Goal: Information Seeking & Learning: Learn about a topic

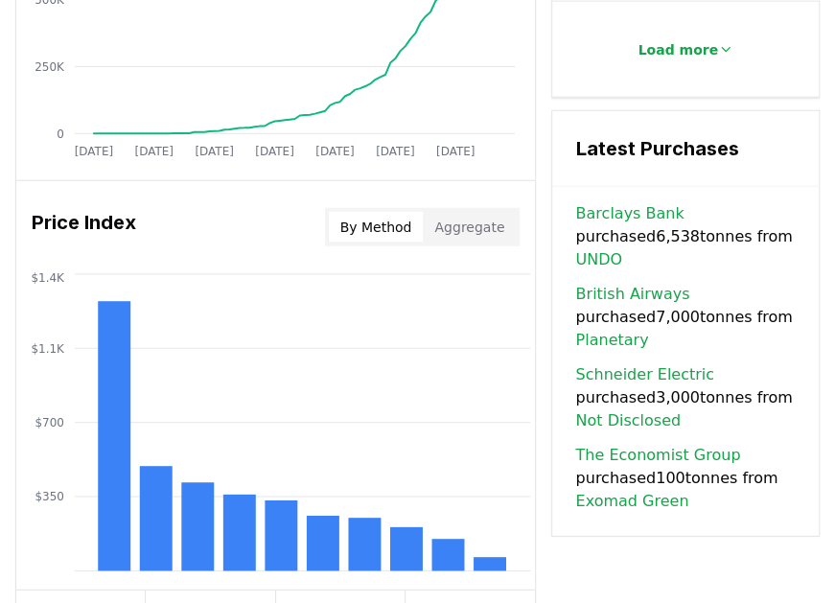
scroll to position [1630, 0]
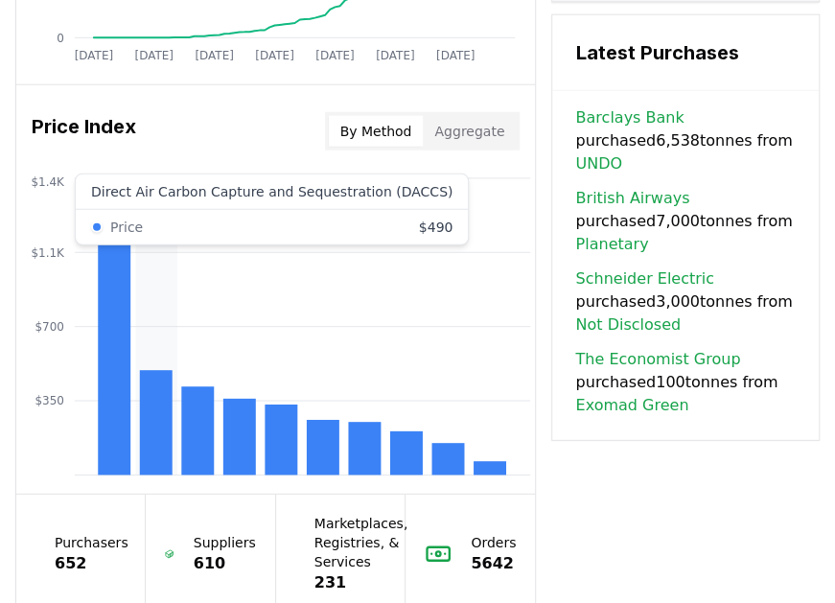
click at [152, 399] on rect at bounding box center [156, 423] width 33 height 104
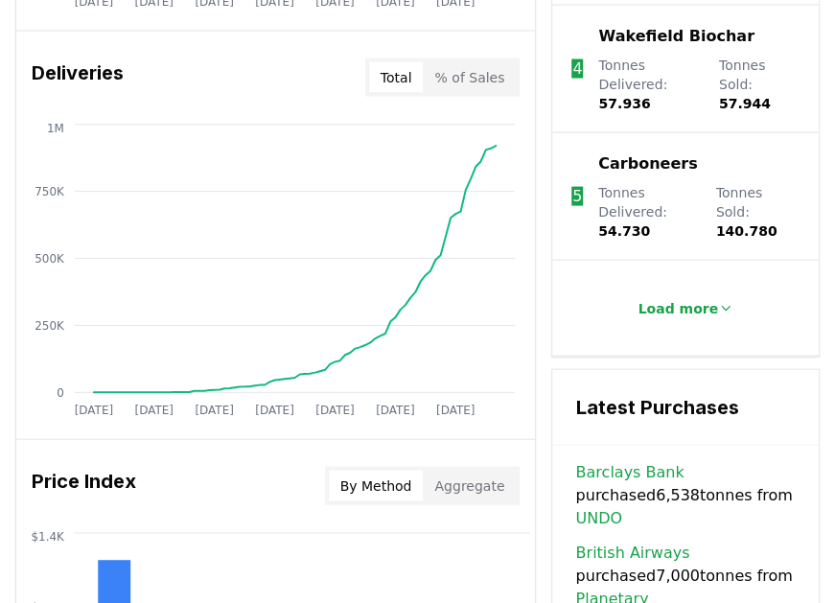
scroll to position [1246, 0]
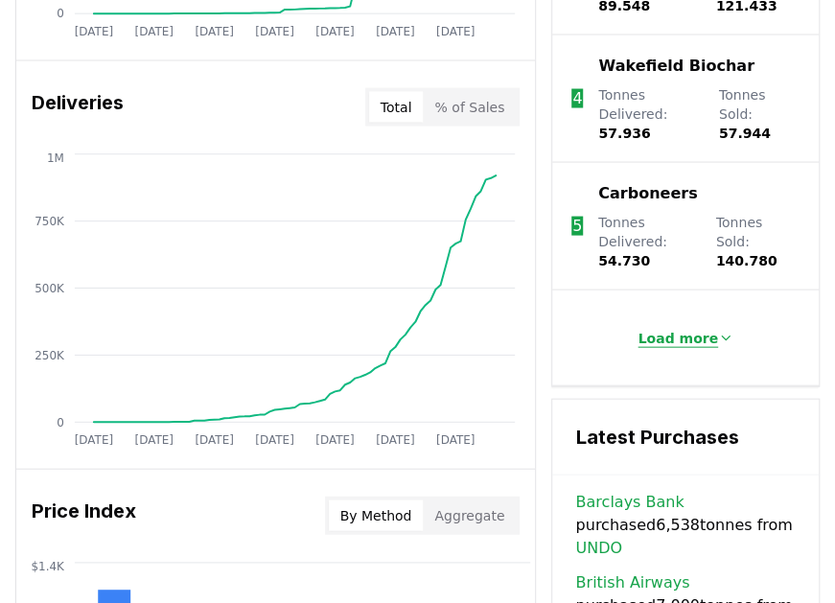
click at [706, 338] on p "Load more" at bounding box center [677, 337] width 81 height 19
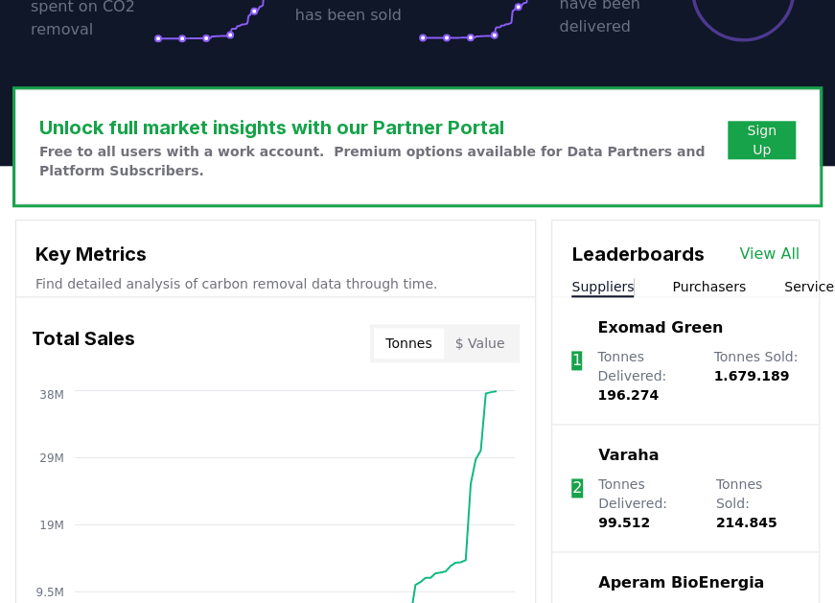
scroll to position [575, 0]
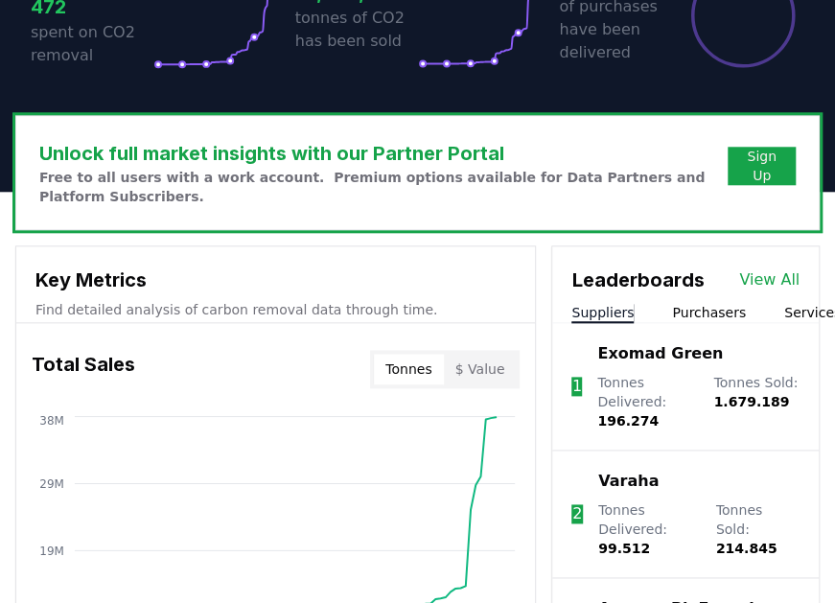
click at [780, 282] on link "View All" at bounding box center [769, 279] width 60 height 23
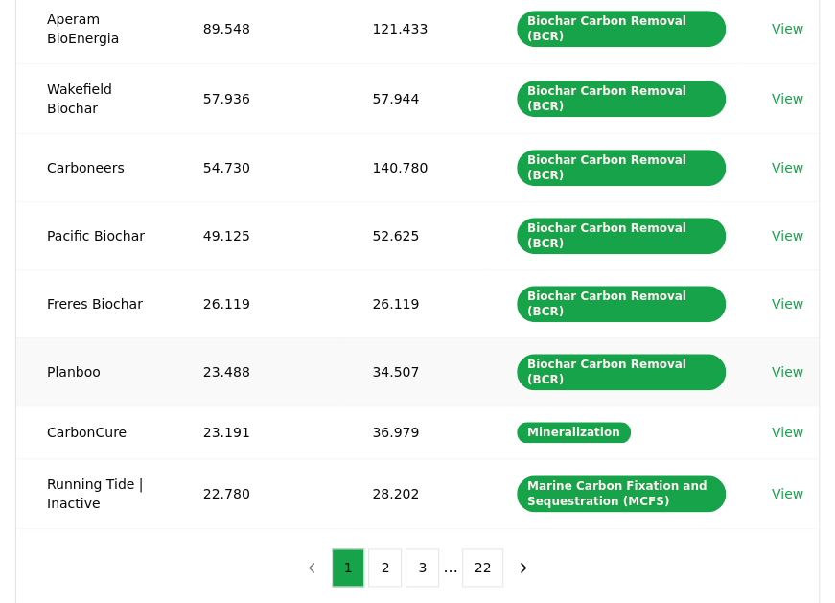
scroll to position [479, 0]
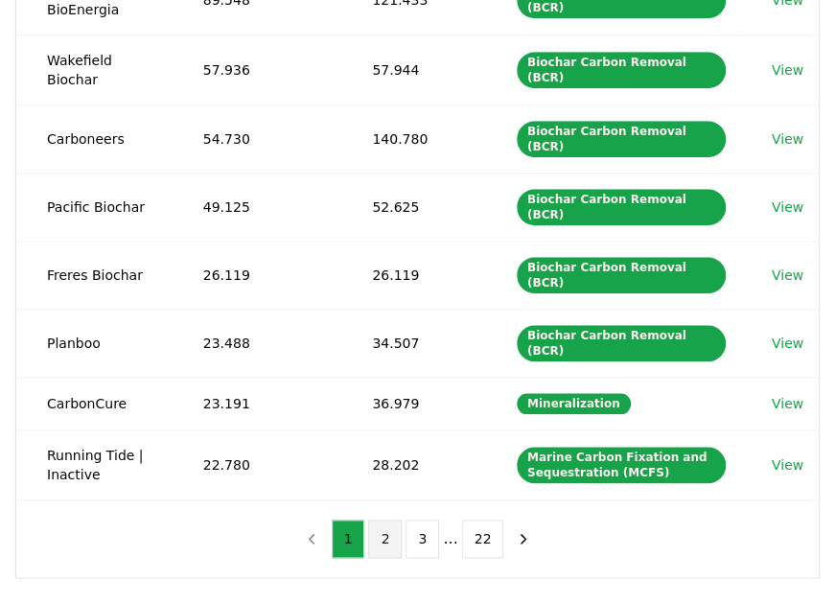
click at [393, 520] on button "2" at bounding box center [385, 539] width 34 height 38
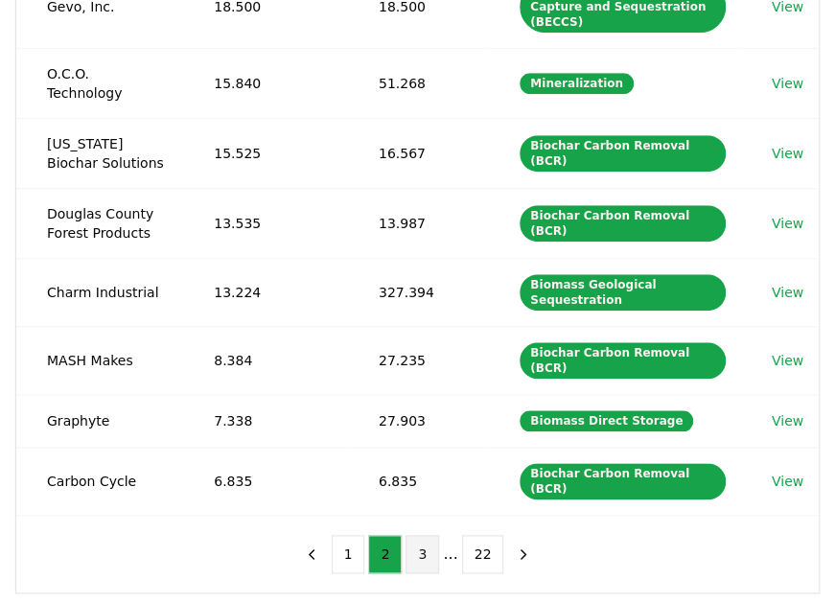
click at [414, 535] on button "3" at bounding box center [422, 554] width 34 height 38
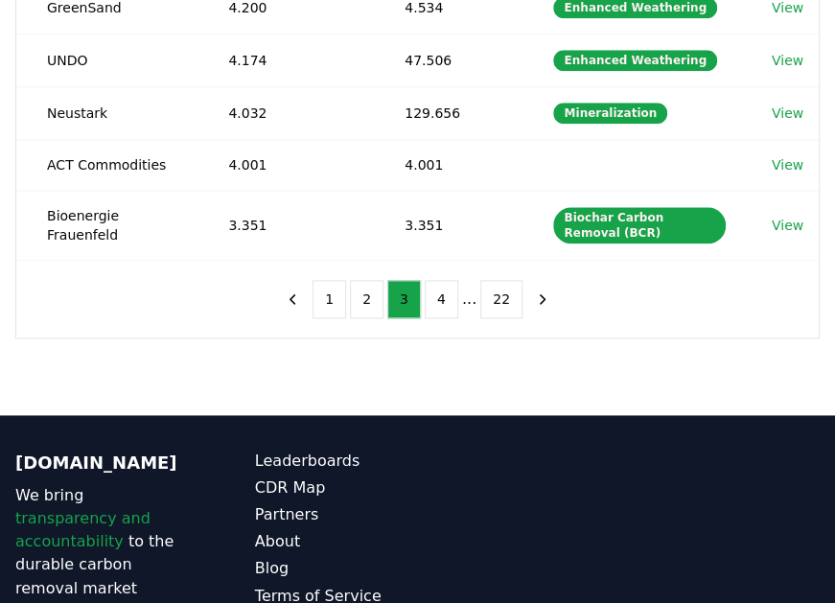
scroll to position [671, 0]
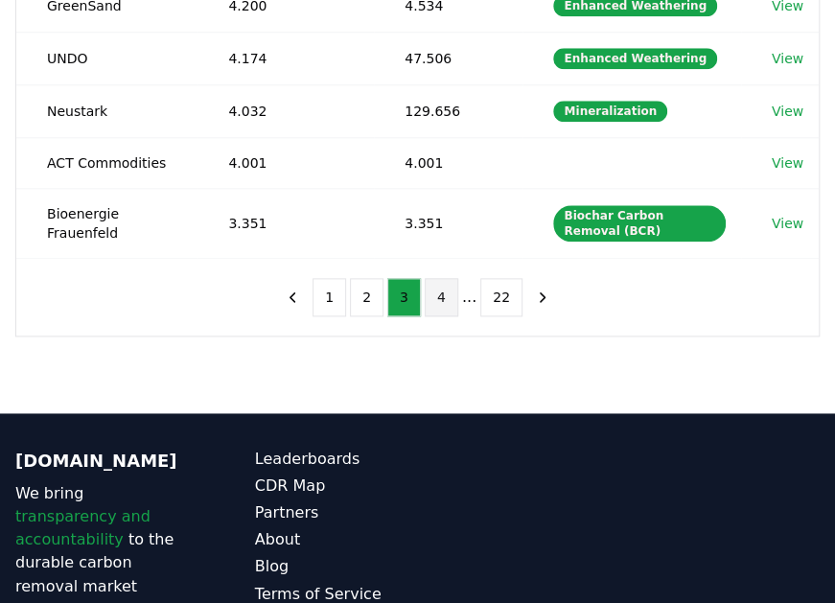
click at [447, 290] on button "4" at bounding box center [442, 297] width 34 height 38
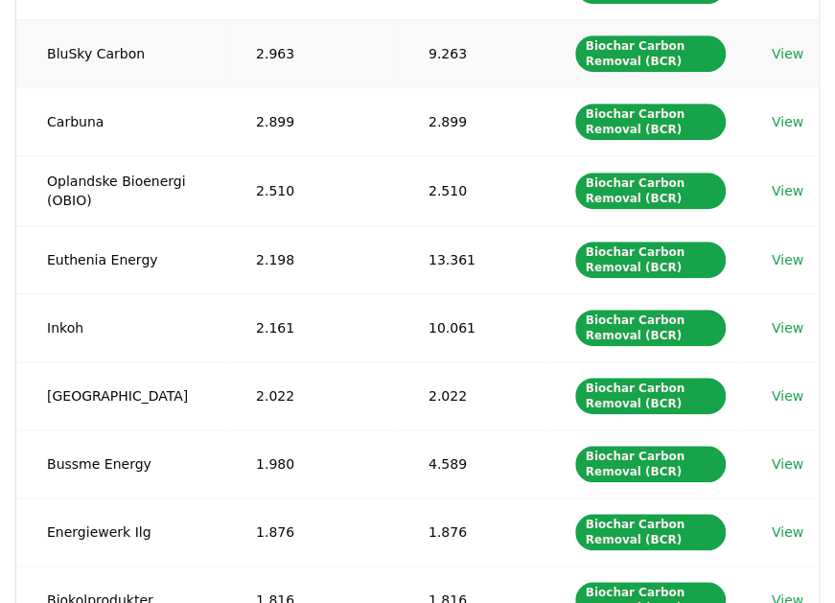
scroll to position [575, 0]
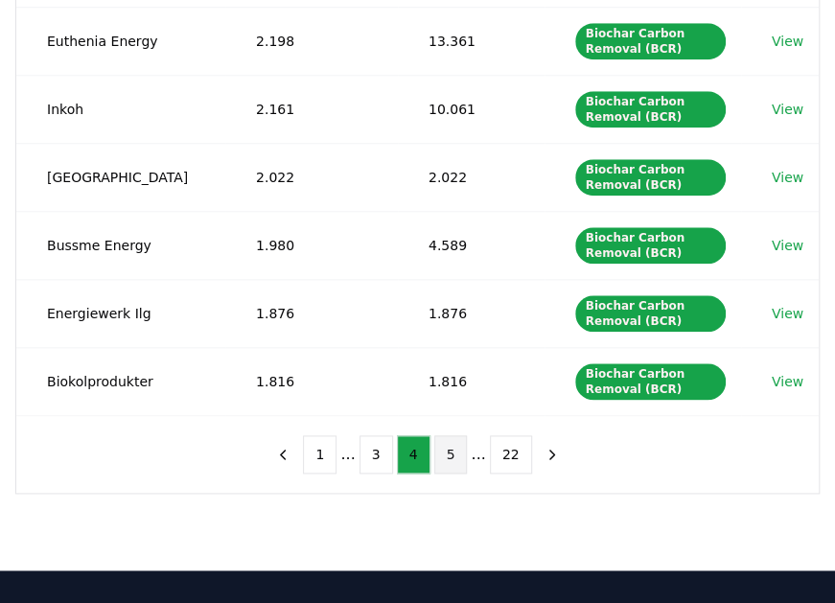
click at [450, 443] on button "5" at bounding box center [451, 454] width 34 height 38
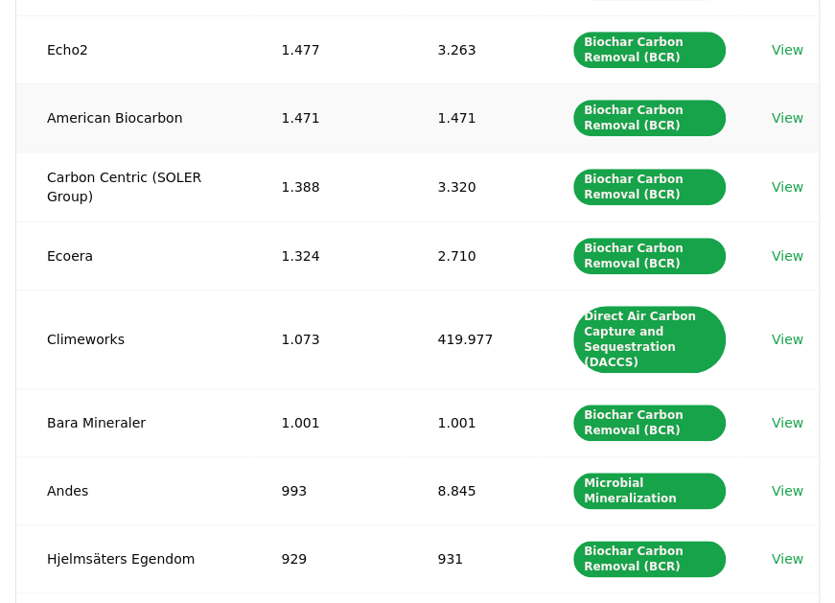
scroll to position [479, 0]
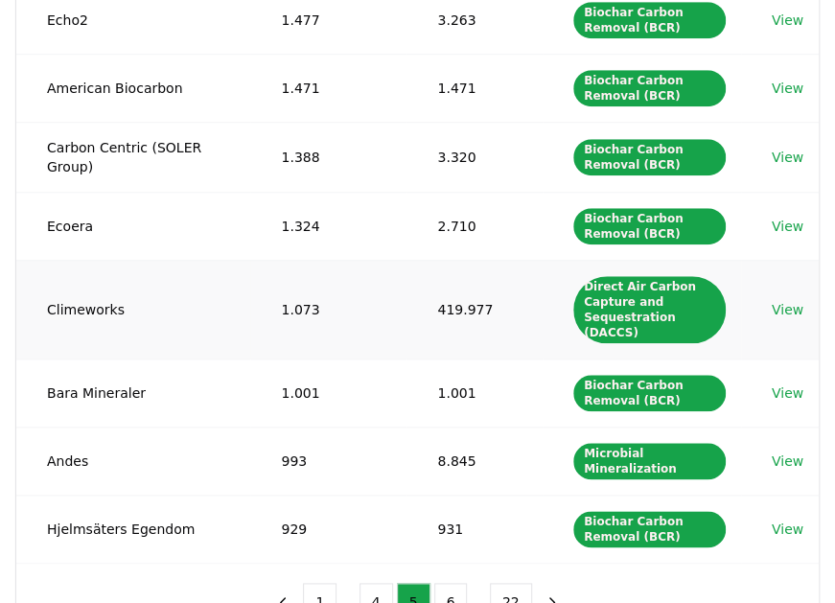
click at [449, 294] on td "419.977" at bounding box center [474, 309] width 136 height 99
click at [788, 300] on link "View" at bounding box center [788, 309] width 32 height 19
